Goal: Transaction & Acquisition: Purchase product/service

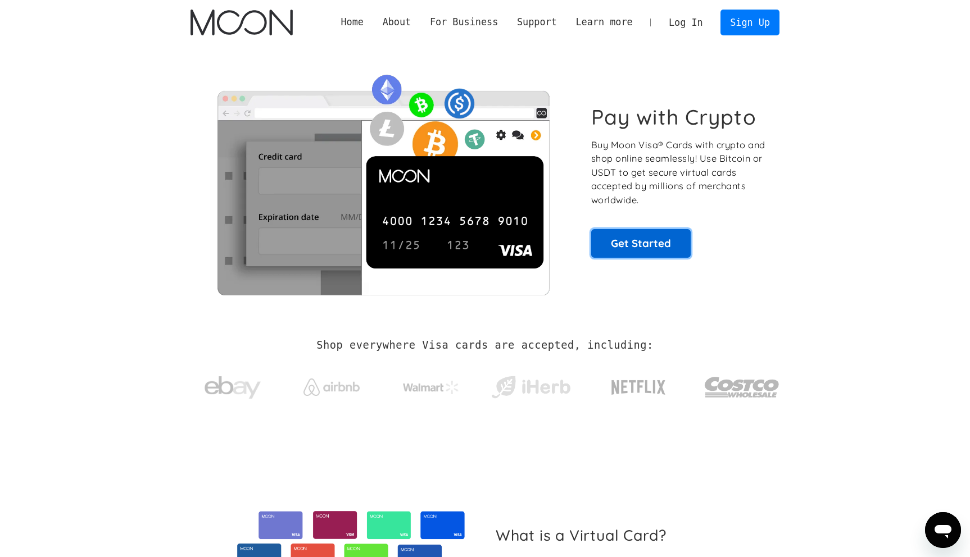
click at [654, 249] on link "Get Started" at bounding box center [640, 243] width 99 height 28
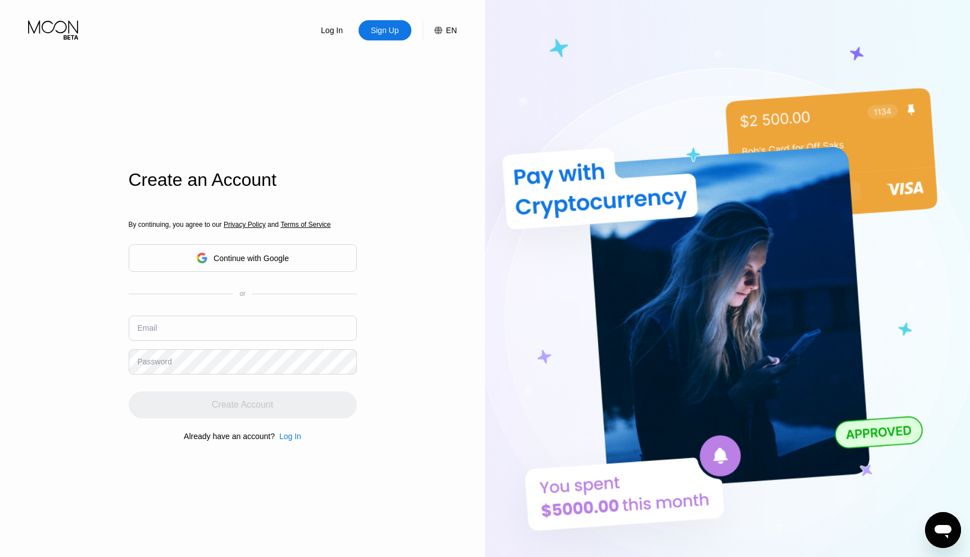
click at [239, 331] on input "text" at bounding box center [243, 328] width 228 height 25
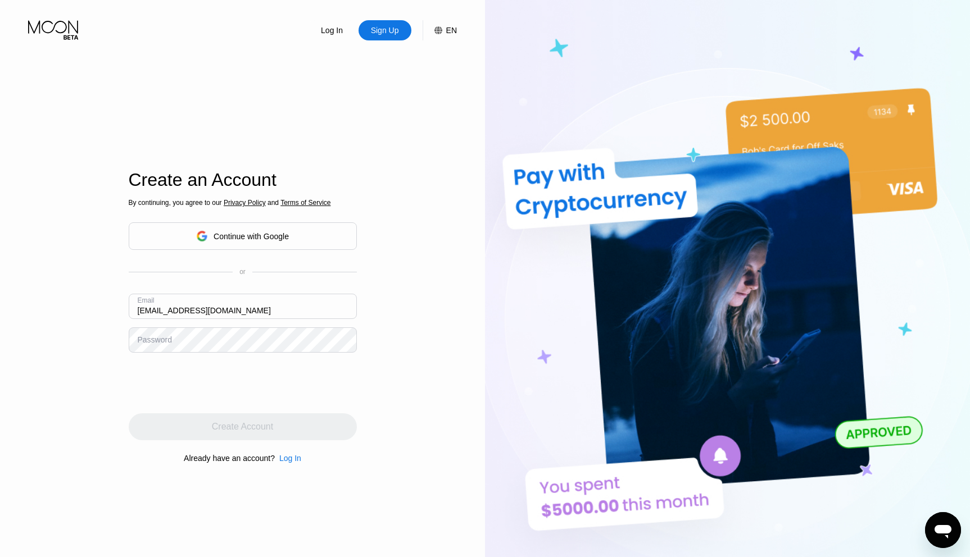
type input "beleafinmagic@protonmail.com"
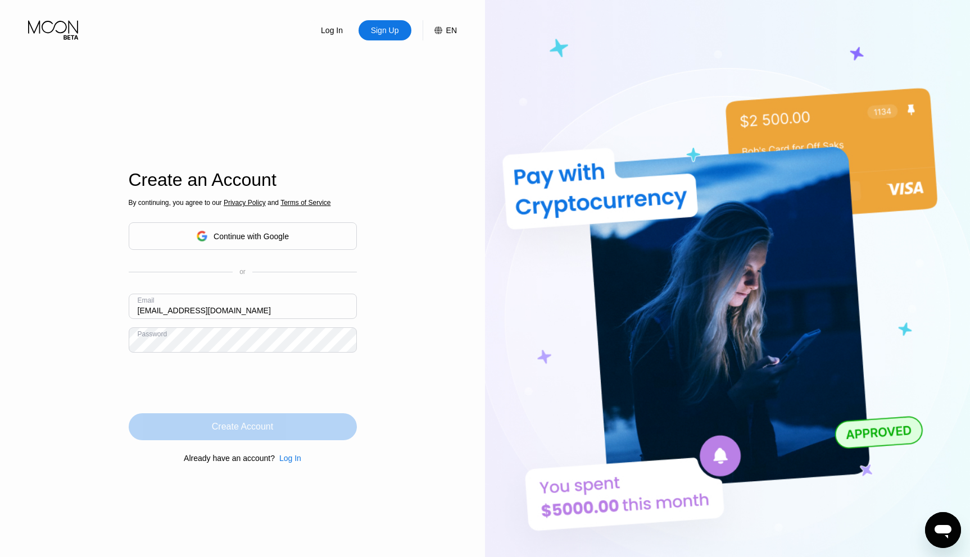
click at [301, 421] on div "Create Account" at bounding box center [243, 427] width 228 height 27
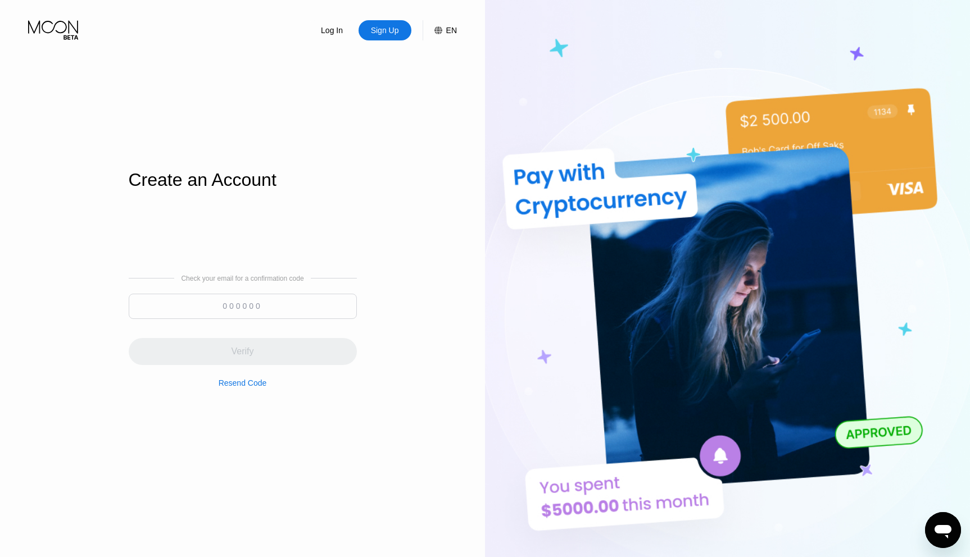
click at [288, 303] on input at bounding box center [243, 306] width 228 height 25
click at [264, 298] on input at bounding box center [243, 306] width 228 height 25
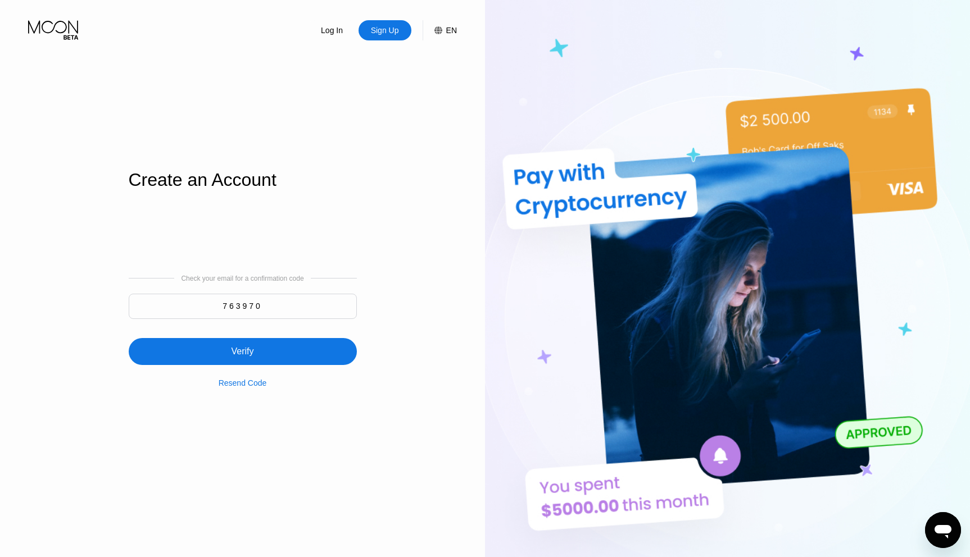
type input "763970"
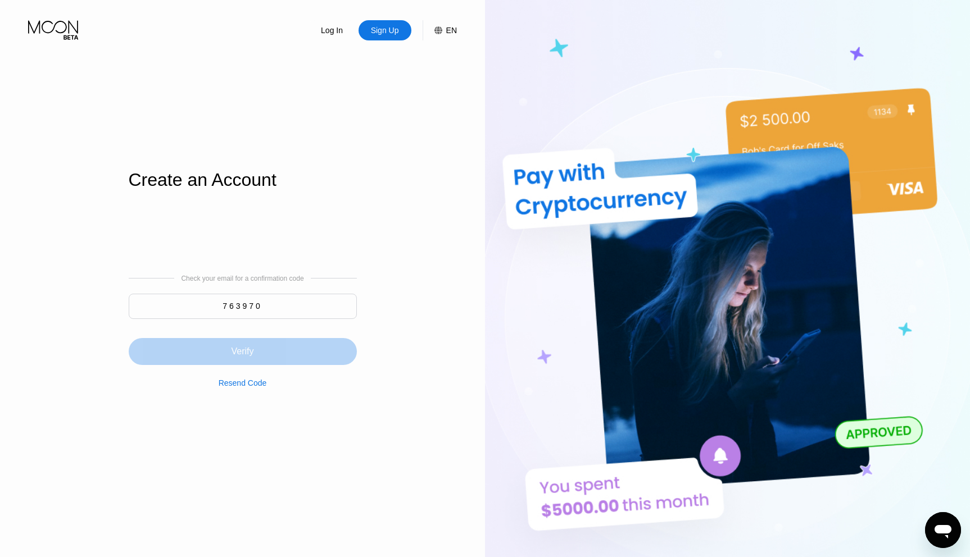
click at [257, 341] on div "Verify" at bounding box center [243, 351] width 228 height 27
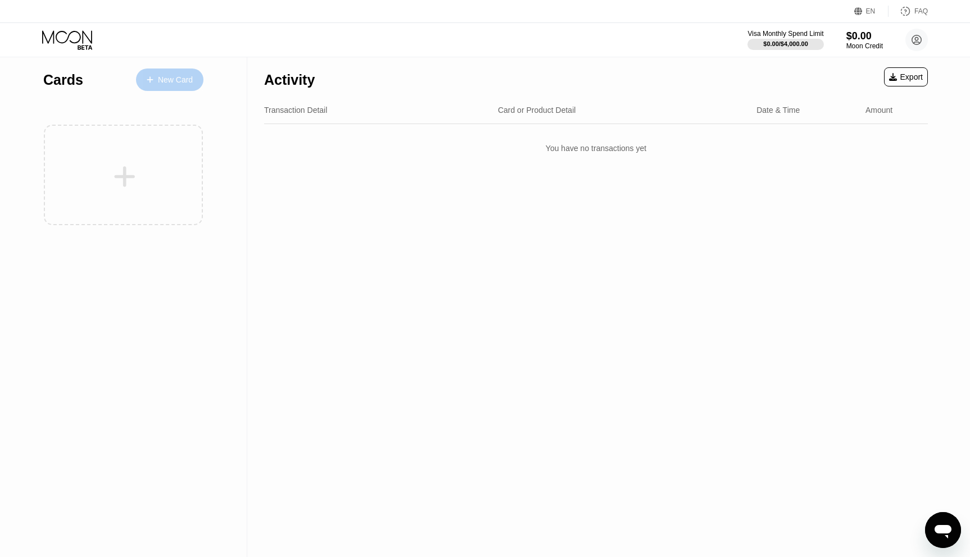
click at [171, 78] on div "New Card" at bounding box center [175, 80] width 35 height 10
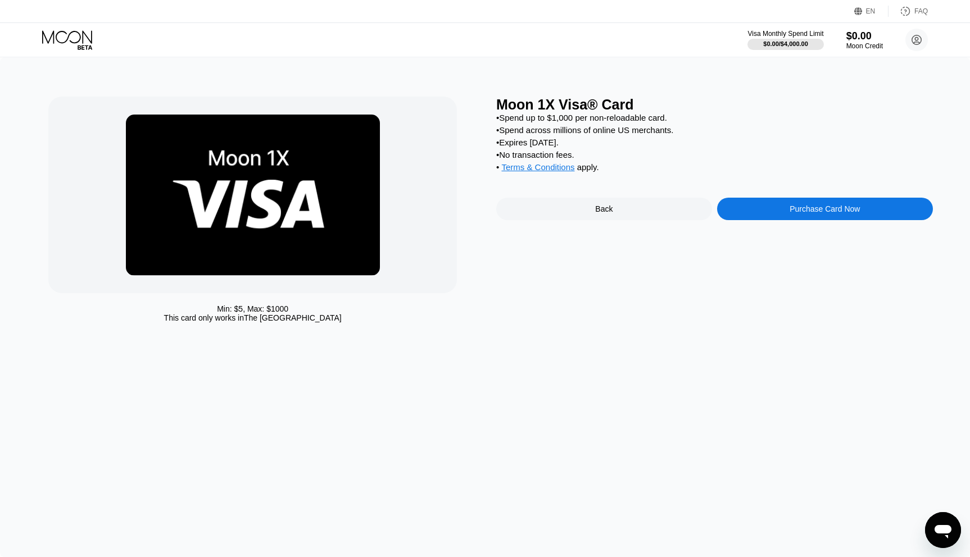
click at [582, 217] on div "Back" at bounding box center [604, 209] width 216 height 22
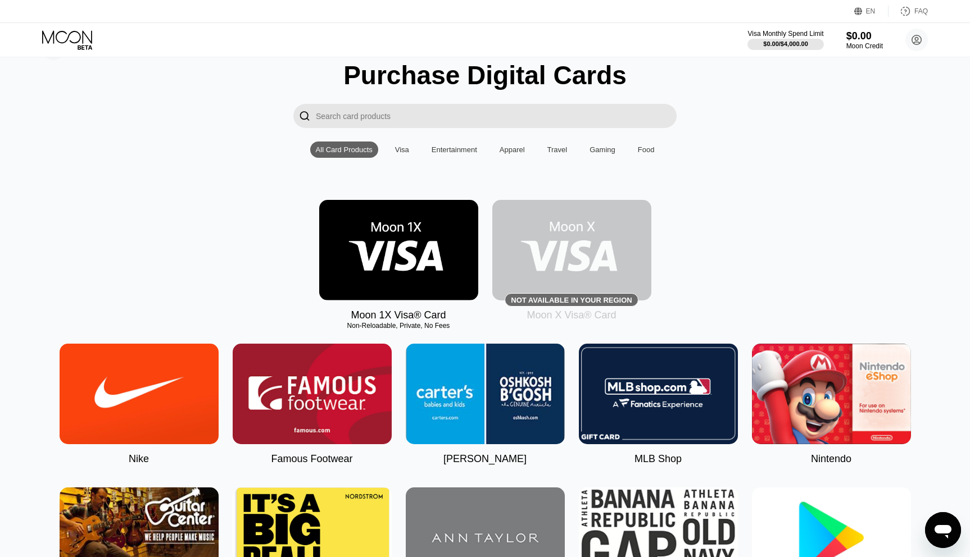
scroll to position [23, 0]
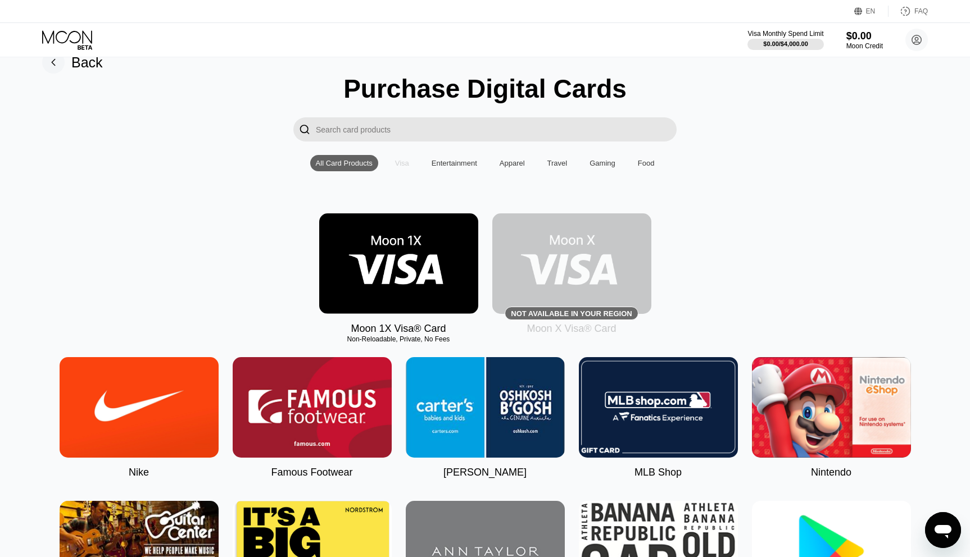
click at [400, 160] on div "Visa" at bounding box center [402, 163] width 14 height 8
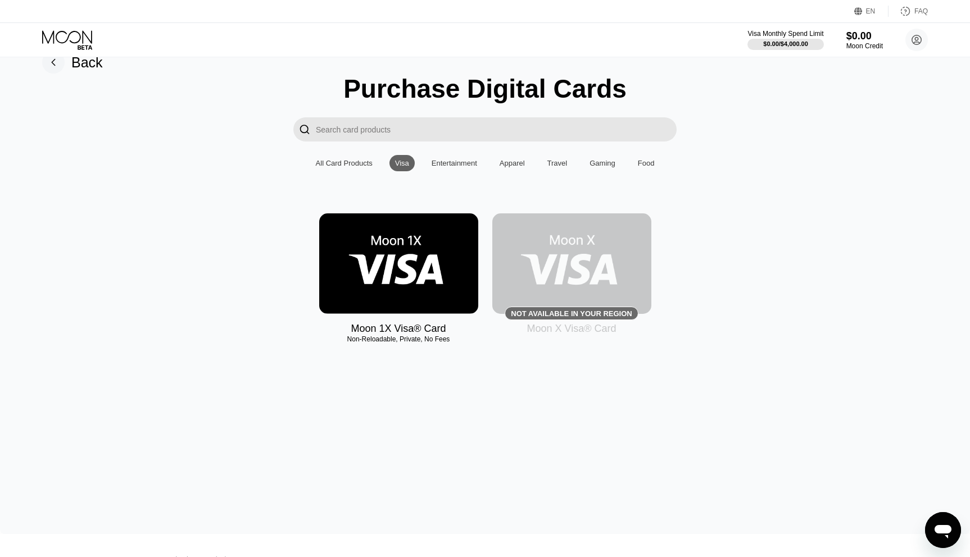
click at [574, 249] on img at bounding box center [571, 264] width 159 height 101
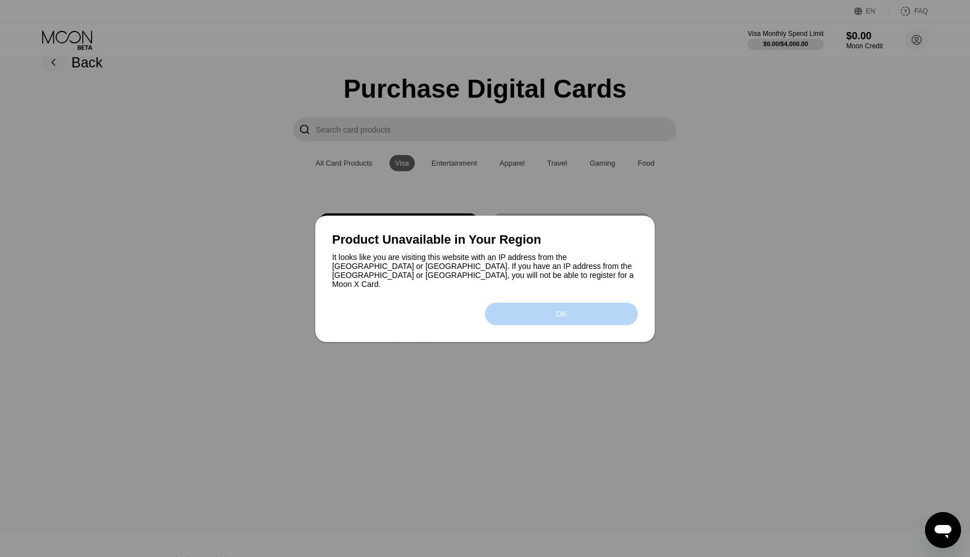
click at [602, 316] on div "OK" at bounding box center [561, 314] width 153 height 22
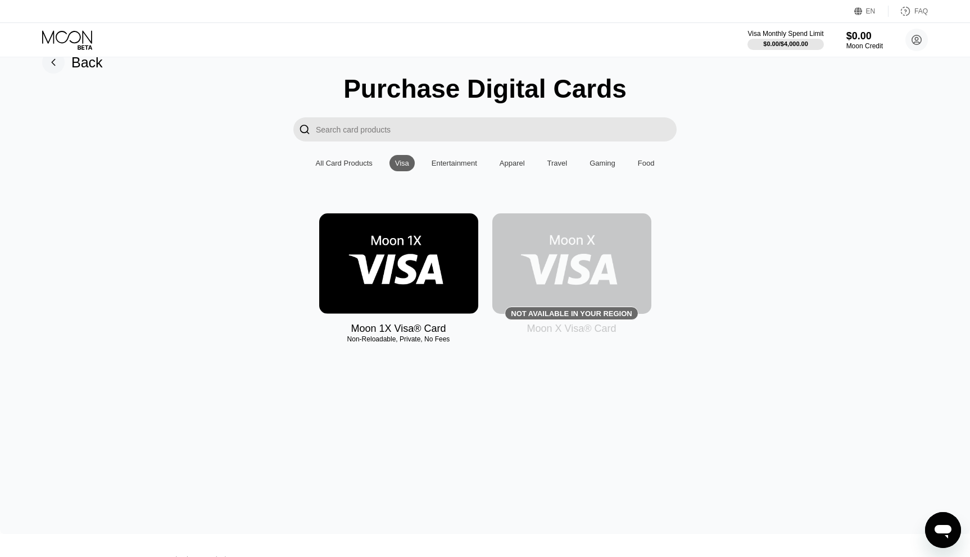
click at [520, 287] on img at bounding box center [571, 264] width 159 height 101
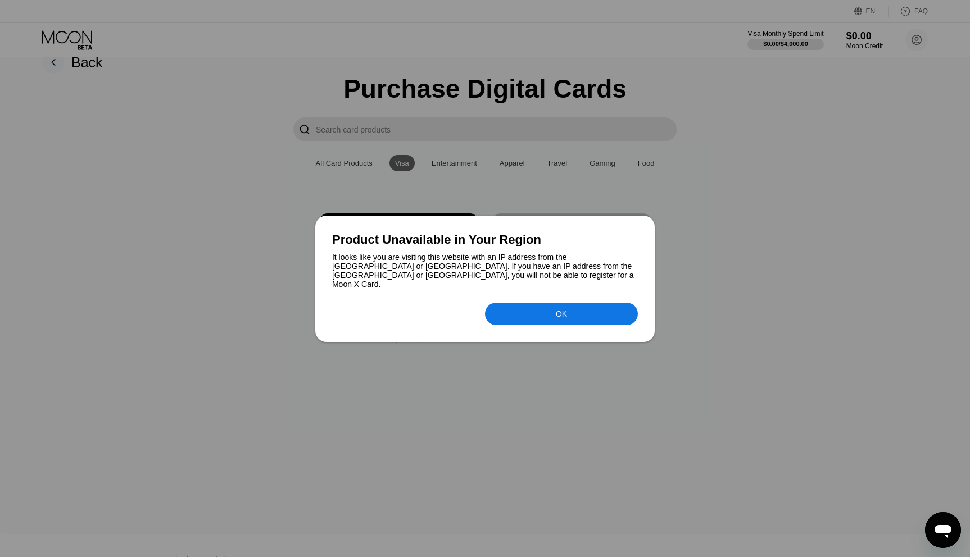
click at [587, 321] on div "Product Unavailable in Your Region It looks like you are visiting this website …" at bounding box center [484, 279] width 339 height 126
click at [582, 315] on div "OK" at bounding box center [561, 314] width 153 height 22
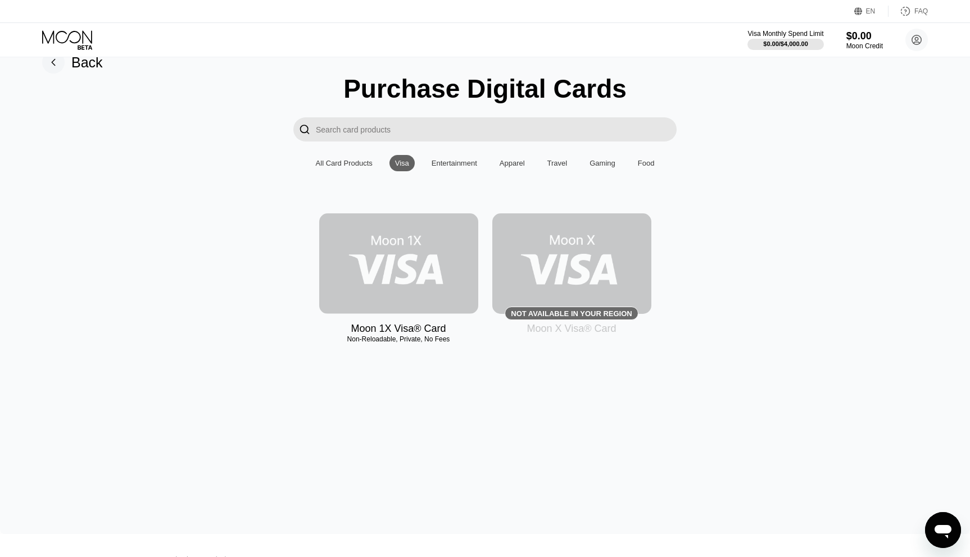
click at [403, 261] on img at bounding box center [398, 264] width 159 height 101
